Goal: Task Accomplishment & Management: Manage account settings

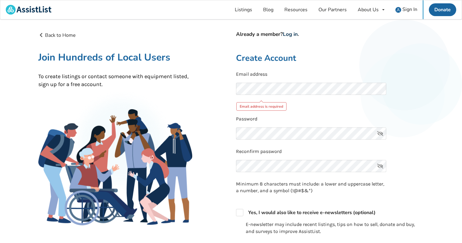
click at [286, 34] on link "Log in" at bounding box center [290, 34] width 15 height 7
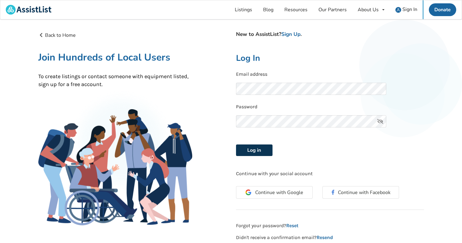
click at [260, 148] on button "Log in" at bounding box center [254, 151] width 37 height 12
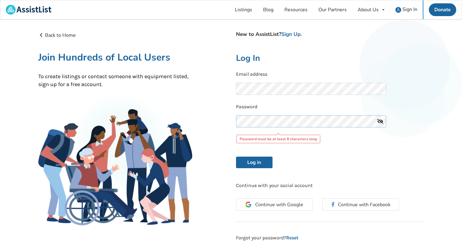
click at [236, 157] on button "Log in" at bounding box center [254, 163] width 37 height 12
click at [254, 165] on button "Log in" at bounding box center [254, 163] width 37 height 12
click at [257, 164] on button "Log in" at bounding box center [254, 163] width 37 height 12
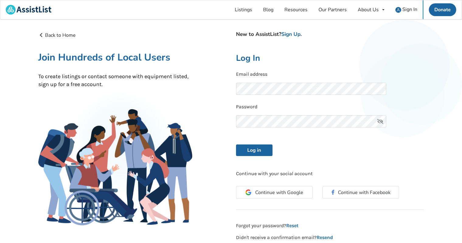
click at [256, 142] on form "Email address Password Log in" at bounding box center [330, 113] width 188 height 85
click at [256, 152] on button "Log in" at bounding box center [254, 151] width 37 height 12
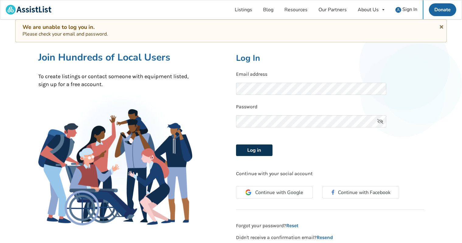
click at [246, 151] on button "Log in" at bounding box center [254, 151] width 37 height 12
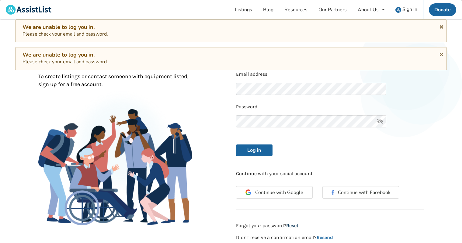
click at [290, 228] on link "Reset" at bounding box center [292, 226] width 12 height 6
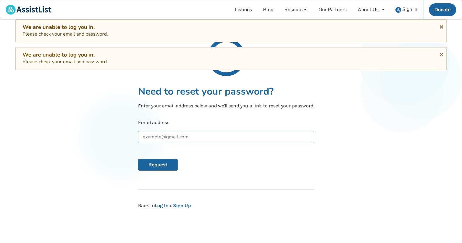
click at [164, 138] on input "text" at bounding box center [226, 137] width 176 height 12
type input "carita.ony@gmail.com"
click at [138, 159] on button "Request" at bounding box center [158, 165] width 40 height 12
click at [162, 165] on button "Request" at bounding box center [158, 165] width 40 height 12
click at [188, 207] on link "Sign Up" at bounding box center [182, 206] width 18 height 6
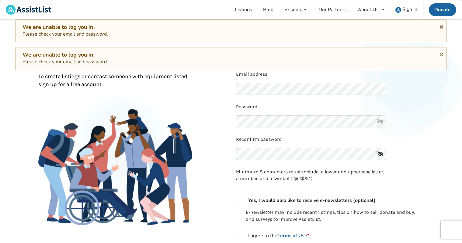
scroll to position [91, 0]
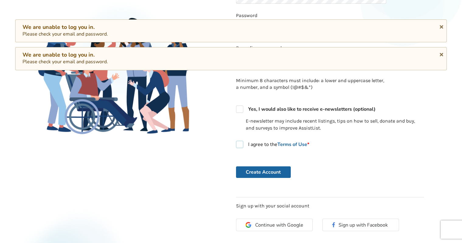
click at [237, 143] on label "I agree to the Terms of Use *" at bounding box center [272, 144] width 73 height 7
checkbox input "true"
click at [261, 178] on div "Already a member? Log in . Create Account Email address Password Reconfirm pass…" at bounding box center [330, 88] width 198 height 297
click at [262, 176] on button "Create Account" at bounding box center [263, 172] width 55 height 12
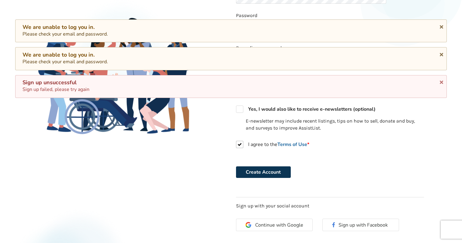
scroll to position [139, 0]
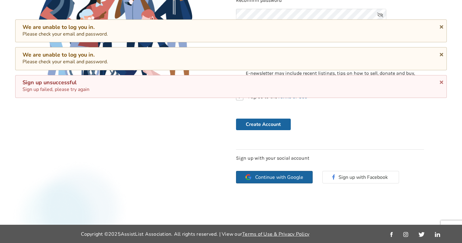
click at [277, 177] on span "Continue with Google" at bounding box center [279, 177] width 48 height 5
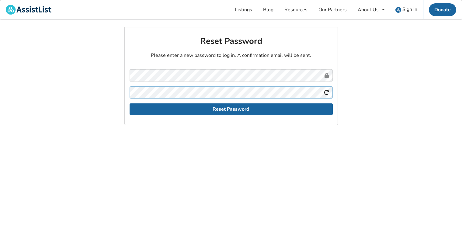
click at [130, 103] on button "Reset Password" at bounding box center [231, 109] width 203 height 12
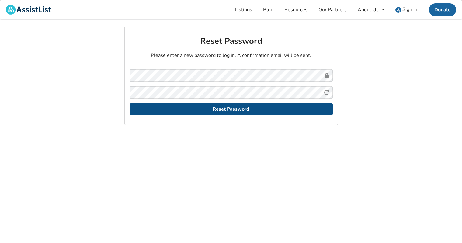
click at [300, 105] on button "Reset Password" at bounding box center [231, 109] width 203 height 12
click at [221, 113] on button "Reset Password" at bounding box center [231, 109] width 203 height 12
